Goal: Information Seeking & Learning: Learn about a topic

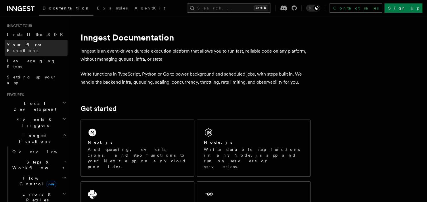
scroll to position [132, 0]
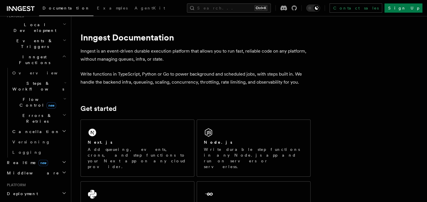
click at [37, 81] on span "Steps & Workflows" at bounding box center [37, 87] width 54 height 12
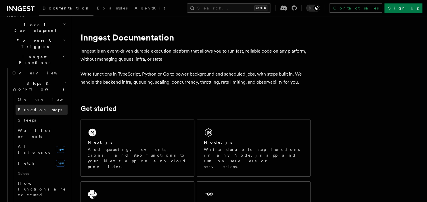
click at [33, 108] on span "Function steps" at bounding box center [40, 110] width 44 height 5
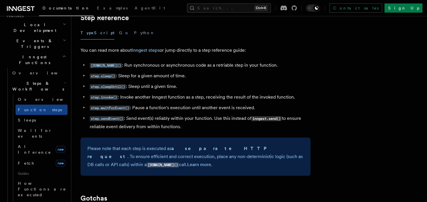
scroll to position [1032, 0]
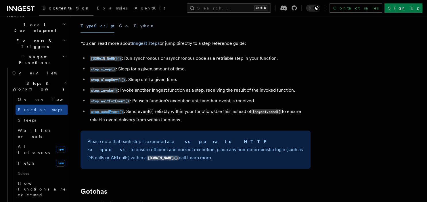
click at [111, 113] on code "step.sendEvent()" at bounding box center [107, 111] width 34 height 5
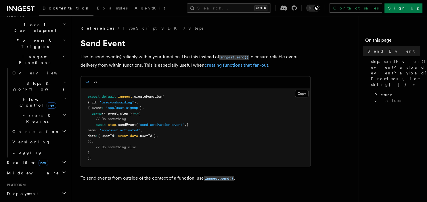
click at [237, 64] on link "creating functions that fan-out" at bounding box center [236, 64] width 64 height 5
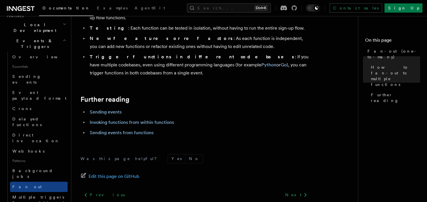
scroll to position [816, 0]
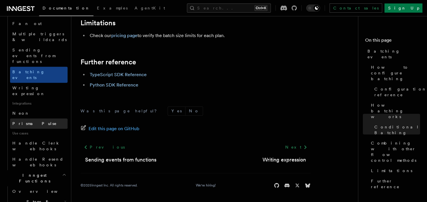
scroll to position [298, 0]
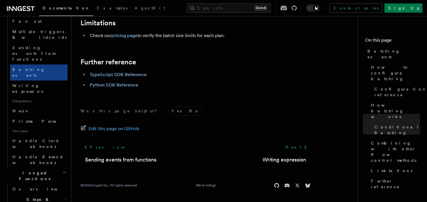
click at [43, 197] on span "Steps & Workflows" at bounding box center [37, 203] width 54 height 12
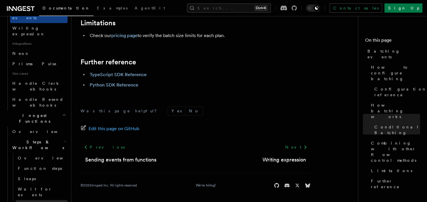
scroll to position [364, 0]
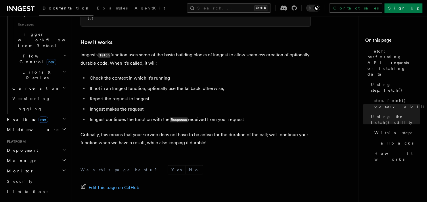
scroll to position [1412, 0]
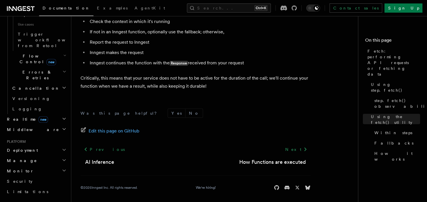
click at [16, 116] on span "Realtime new" at bounding box center [26, 119] width 43 height 6
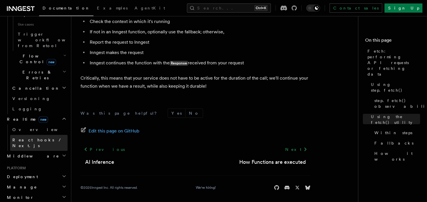
click at [29, 137] on span "React hooks / Next.js" at bounding box center [39, 143] width 55 height 12
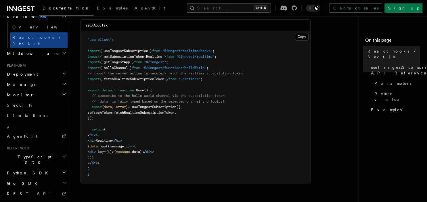
scroll to position [61, 0]
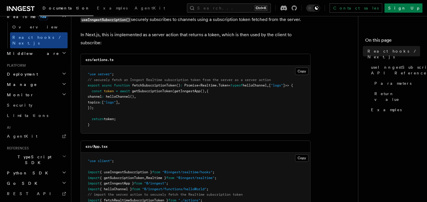
click at [25, 152] on h2 "TypeScript SDK" at bounding box center [36, 160] width 63 height 16
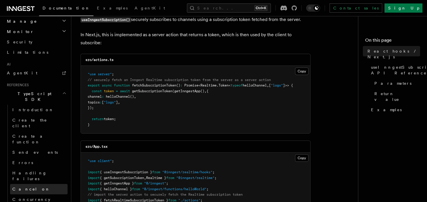
scroll to position [345, 0]
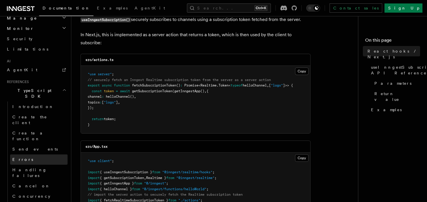
click at [29, 154] on link "Errors" at bounding box center [39, 159] width 58 height 10
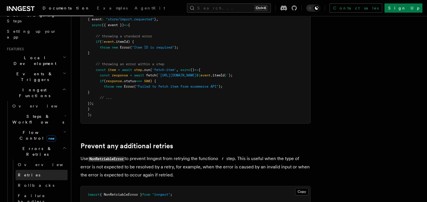
scroll to position [232, 0]
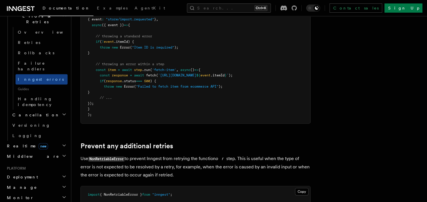
click at [31, 151] on h2 "Middleware" at bounding box center [36, 156] width 63 height 10
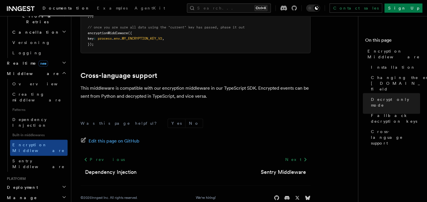
scroll to position [519, 0]
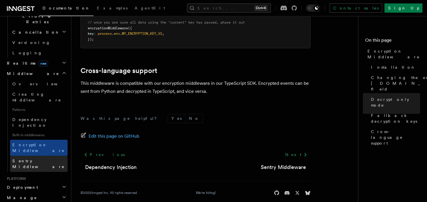
click at [32, 159] on span "Sentry Middleware" at bounding box center [38, 164] width 52 height 10
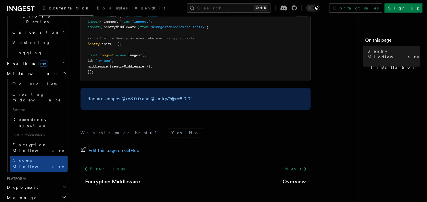
scroll to position [177, 0]
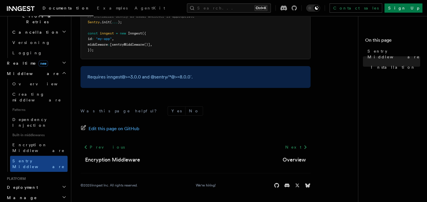
click at [16, 185] on span "Deployment" at bounding box center [21, 188] width 33 height 6
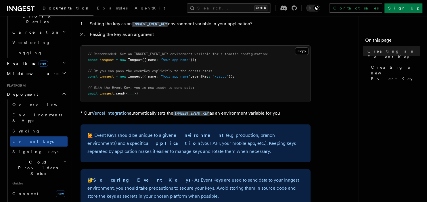
scroll to position [61, 0]
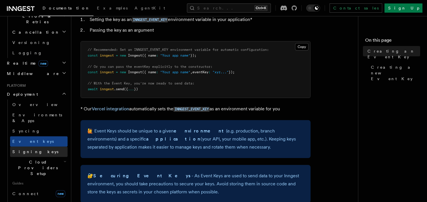
click at [27, 150] on span "Signing keys" at bounding box center [35, 152] width 46 height 5
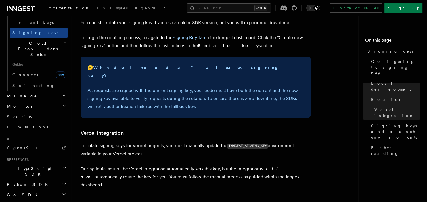
scroll to position [577, 0]
